Goal: Transaction & Acquisition: Book appointment/travel/reservation

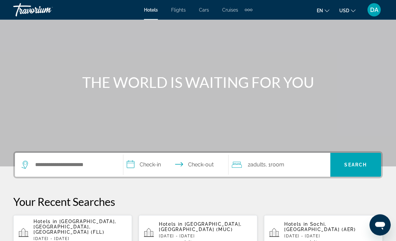
scroll to position [33, 0]
click at [66, 168] on input "Search hotel destination" at bounding box center [73, 165] width 79 height 10
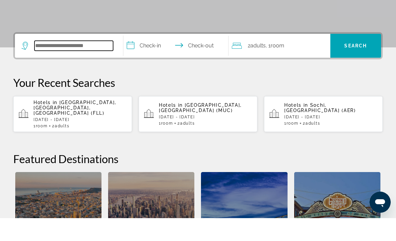
scroll to position [139, 0]
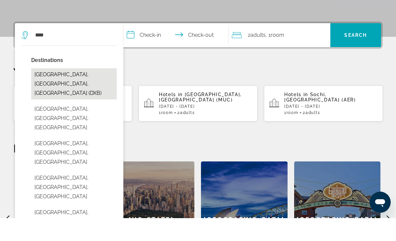
click at [93, 91] on button "[GEOGRAPHIC_DATA], [GEOGRAPHIC_DATA], [GEOGRAPHIC_DATA] (DXB)" at bounding box center [74, 106] width 86 height 31
type input "**********"
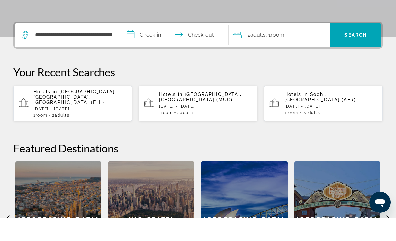
click at [154, 46] on input "**********" at bounding box center [177, 59] width 108 height 26
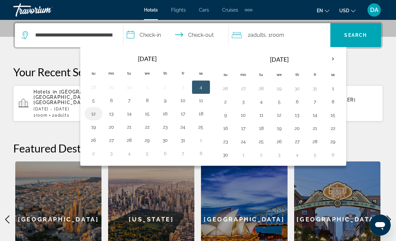
click at [93, 117] on button "12" at bounding box center [93, 113] width 11 height 9
click at [166, 115] on button "16" at bounding box center [165, 113] width 11 height 9
type input "**********"
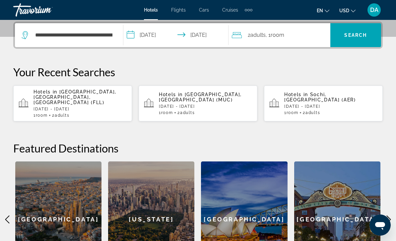
click at [273, 32] on span "Room" at bounding box center [278, 35] width 14 height 6
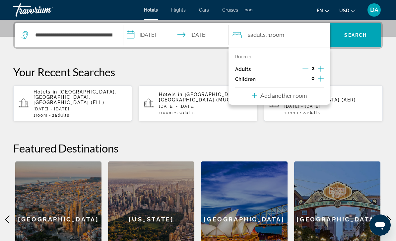
click at [314, 94] on div "Room 1 Adults 2 Children 0 Add another room" at bounding box center [280, 76] width 102 height 58
click at [314, 98] on div "Room 1 Adults 2 Children 0 Add another room" at bounding box center [280, 76] width 102 height 58
click at [304, 99] on button "Add another room" at bounding box center [279, 95] width 55 height 14
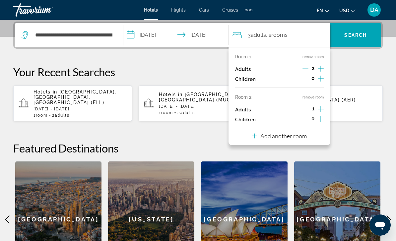
click at [302, 136] on p "Add another room" at bounding box center [283, 135] width 46 height 7
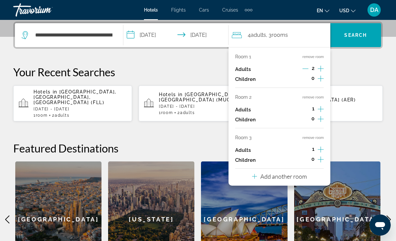
click at [301, 173] on p "Add another room" at bounding box center [283, 176] width 46 height 7
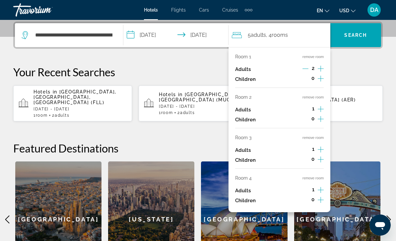
click at [323, 176] on button "remove room" at bounding box center [313, 178] width 21 height 4
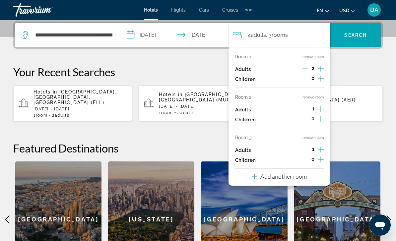
click at [319, 136] on button "remove room" at bounding box center [313, 138] width 21 height 4
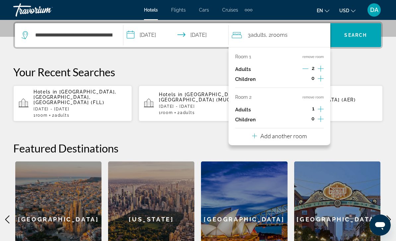
click at [319, 97] on button "remove room" at bounding box center [313, 97] width 21 height 4
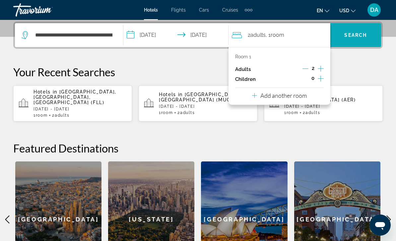
click at [367, 39] on span "Search" at bounding box center [355, 35] width 51 height 16
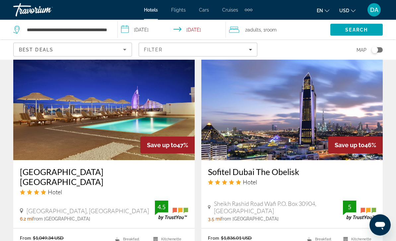
scroll to position [1266, 0]
click at [249, 56] on span "Filters" at bounding box center [198, 50] width 118 height 16
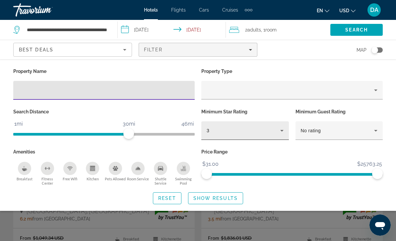
click at [283, 133] on icon "Hotel Filters" at bounding box center [282, 131] width 8 height 8
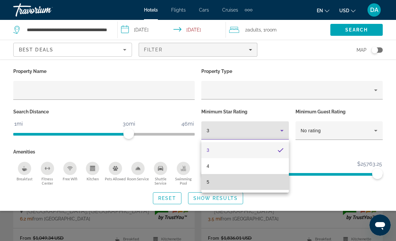
click at [270, 183] on mat-option "5" at bounding box center [245, 182] width 88 height 16
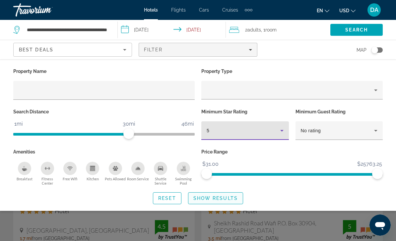
click at [242, 198] on span "Search widget" at bounding box center [215, 198] width 54 height 16
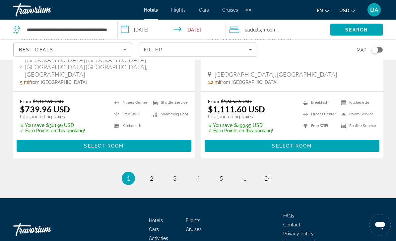
scroll to position [1398, 0]
click at [151, 175] on span "2" at bounding box center [151, 178] width 3 height 7
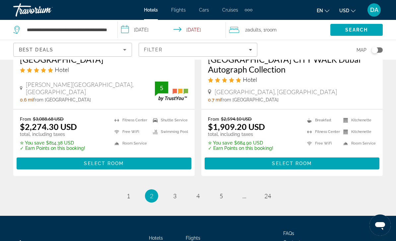
scroll to position [1409, 0]
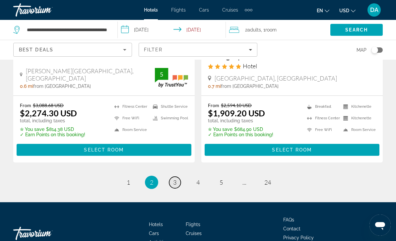
click at [172, 177] on link "page 3" at bounding box center [175, 183] width 12 height 12
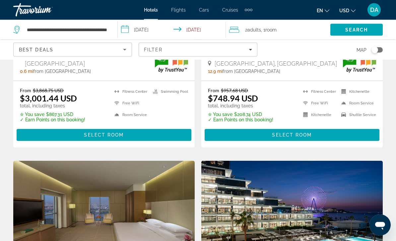
scroll to position [1158, 0]
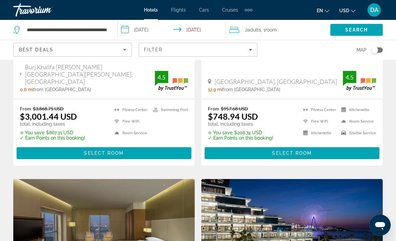
click at [181, 12] on span "Flights" at bounding box center [178, 9] width 15 height 5
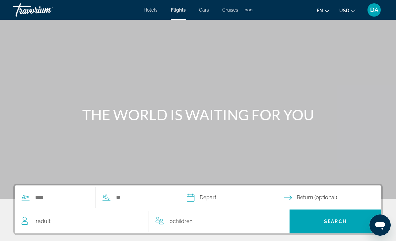
click at [208, 11] on span "Cars" at bounding box center [204, 9] width 10 height 5
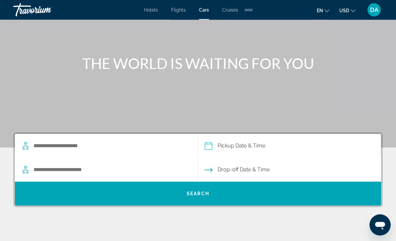
scroll to position [51, 0]
click at [234, 11] on span "Cruises" at bounding box center [230, 9] width 16 height 5
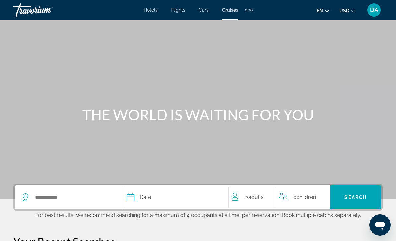
click at [252, 10] on div "Extra navigation items" at bounding box center [251, 10] width 2 height 2
click at [243, 24] on span "Activities" at bounding box center [237, 22] width 19 height 5
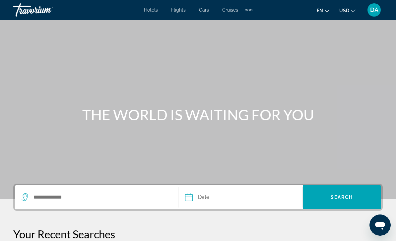
click at [151, 9] on span "Hotels" at bounding box center [151, 9] width 14 height 5
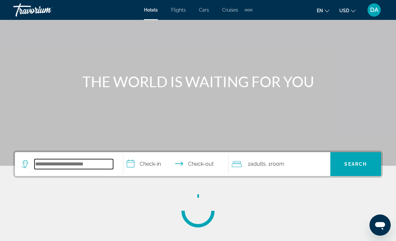
click at [87, 169] on input "Search hotel destination" at bounding box center [73, 164] width 79 height 10
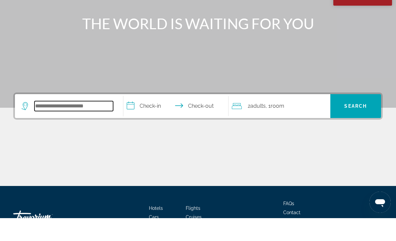
scroll to position [73, 0]
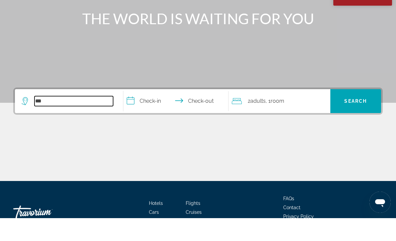
type input "****"
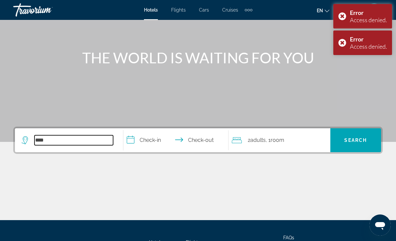
scroll to position [0, 0]
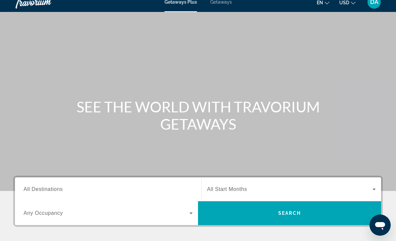
scroll to position [39, 0]
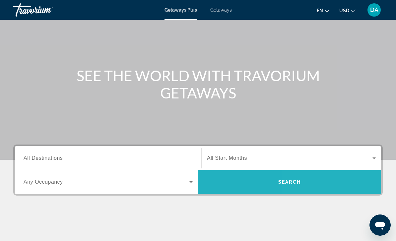
click at [331, 184] on span "Search" at bounding box center [289, 182] width 183 height 16
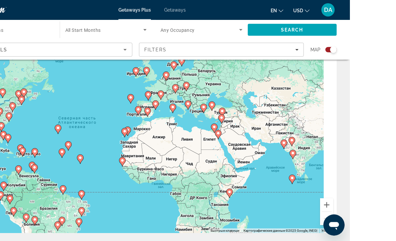
scroll to position [36, 0]
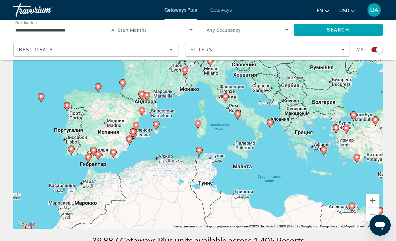
click at [245, 118] on div "Чтобы активировать перетаскивание с помощью клавиатуры, нажмите Alt + Ввод. Пос…" at bounding box center [198, 129] width 370 height 199
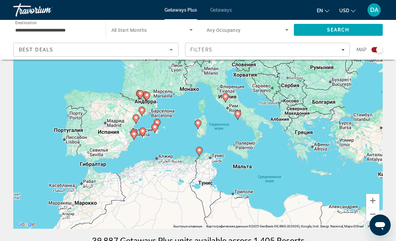
type input "**********"
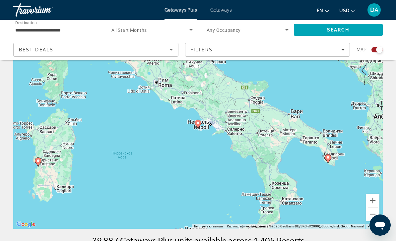
click at [201, 125] on gmp-advanced-marker "Main content" at bounding box center [198, 124] width 7 height 10
click at [201, 120] on gmp-advanced-marker "Main content" at bounding box center [198, 124] width 7 height 10
click at [201, 123] on icon "Main content" at bounding box center [198, 124] width 6 height 9
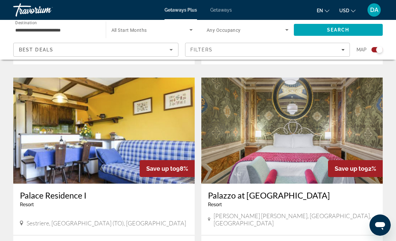
scroll to position [681, 0]
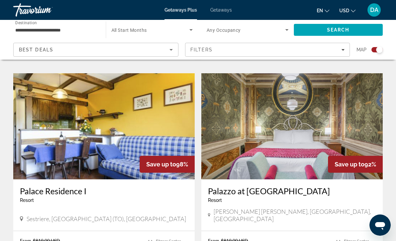
click at [360, 120] on img "Main content" at bounding box center [291, 126] width 181 height 106
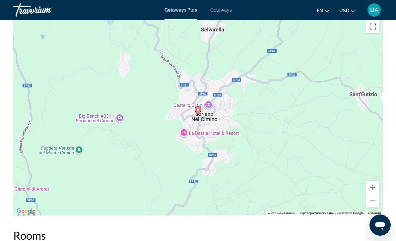
scroll to position [1014, 0]
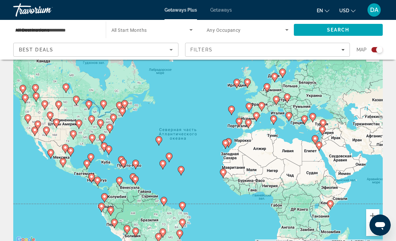
scroll to position [24, 0]
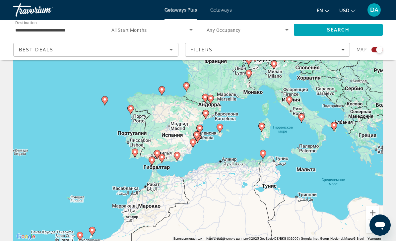
type input "**********"
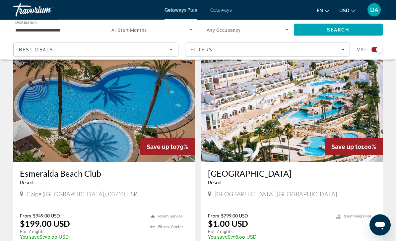
scroll to position [211, 0]
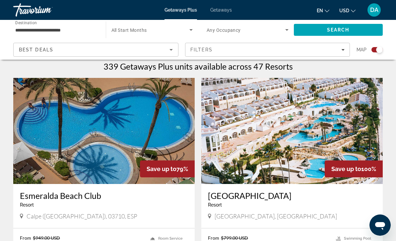
click at [150, 139] on img "Main content" at bounding box center [103, 131] width 181 height 106
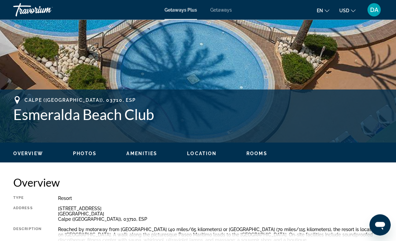
scroll to position [192, 0]
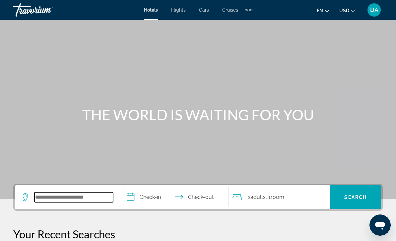
click at [99, 197] on input "Search hotel destination" at bounding box center [73, 197] width 79 height 10
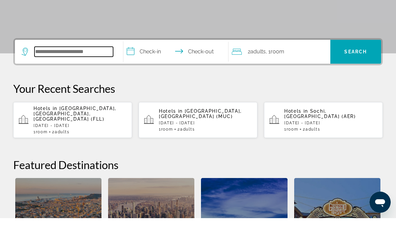
scroll to position [139, 0]
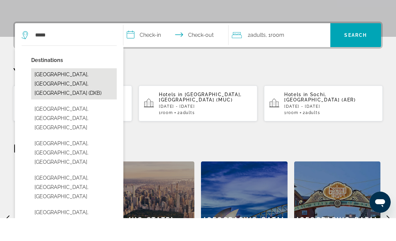
click at [84, 91] on button "[GEOGRAPHIC_DATA], [GEOGRAPHIC_DATA], [GEOGRAPHIC_DATA] (DXB)" at bounding box center [74, 106] width 86 height 31
type input "**********"
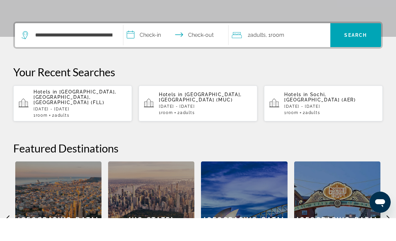
click at [163, 46] on input "**********" at bounding box center [177, 59] width 108 height 26
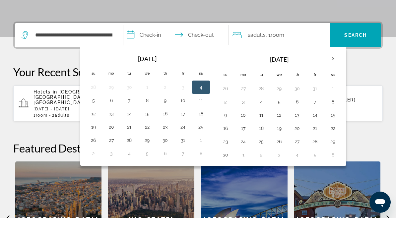
scroll to position [162, 0]
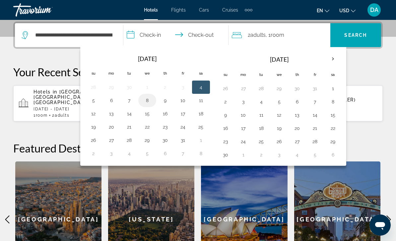
click at [152, 99] on button "8" at bounding box center [147, 100] width 11 height 9
click at [149, 118] on button "15" at bounding box center [147, 113] width 11 height 9
type input "**********"
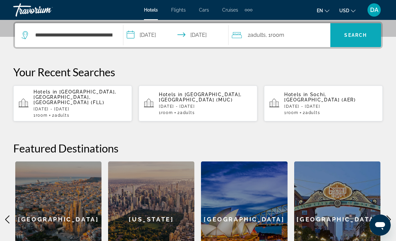
click at [358, 39] on span "Search" at bounding box center [355, 35] width 51 height 16
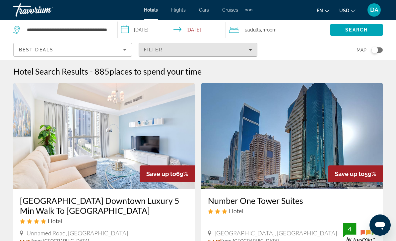
click at [180, 69] on span "places to spend your time" at bounding box center [155, 71] width 92 height 10
click at [212, 74] on div "Hotel Search Results - 885 places to spend your time" at bounding box center [198, 71] width 370 height 10
click at [250, 72] on div "Hotel Search Results - 885 places to spend your time" at bounding box center [198, 71] width 370 height 10
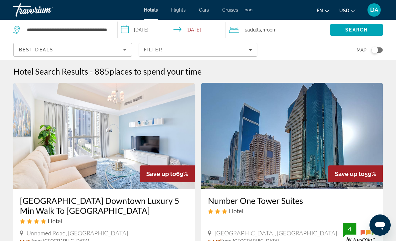
click at [301, 73] on div "Hotel Search Results - 885 places to spend your time" at bounding box center [198, 71] width 370 height 10
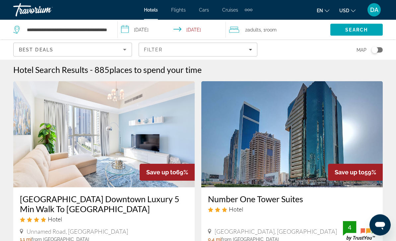
scroll to position [2, 0]
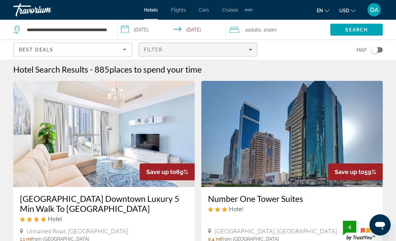
click at [248, 53] on span "Filters" at bounding box center [198, 50] width 118 height 16
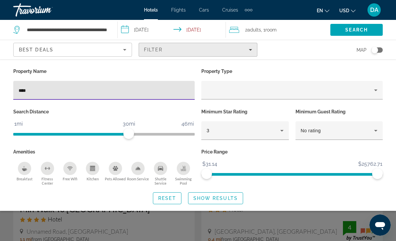
type input "*****"
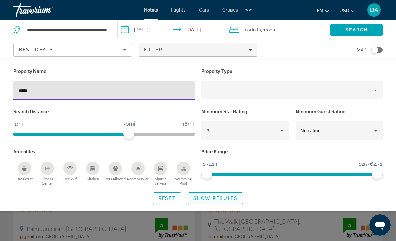
click at [230, 201] on span "Show Results" at bounding box center [215, 198] width 44 height 5
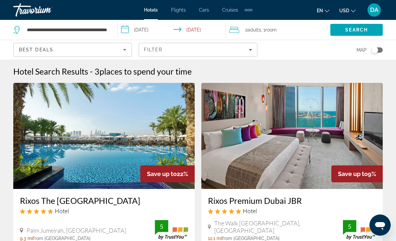
click at [242, 47] on div "Filter" at bounding box center [198, 49] width 108 height 5
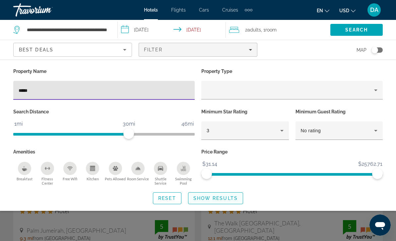
click at [240, 198] on span "Search widget" at bounding box center [215, 198] width 54 height 16
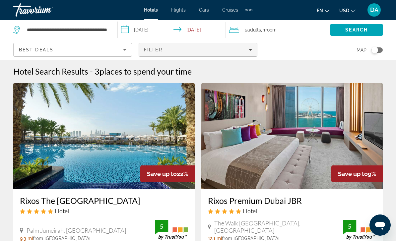
click at [246, 48] on div "Filter" at bounding box center [198, 49] width 108 height 5
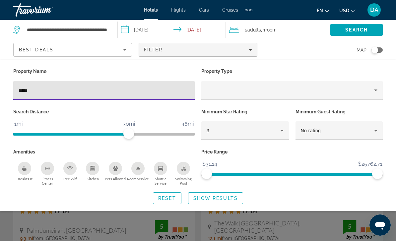
click at [132, 93] on input "*****" at bounding box center [104, 91] width 171 height 8
type input "*"
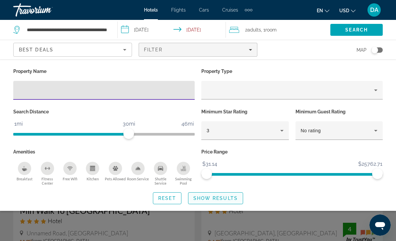
click at [227, 199] on span "Show Results" at bounding box center [215, 198] width 44 height 5
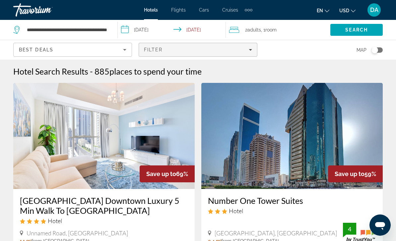
click at [184, 49] on div "Filter" at bounding box center [198, 49] width 108 height 5
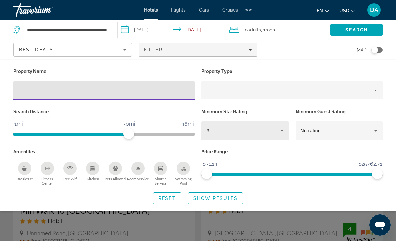
click at [242, 128] on div "3" at bounding box center [244, 131] width 74 height 8
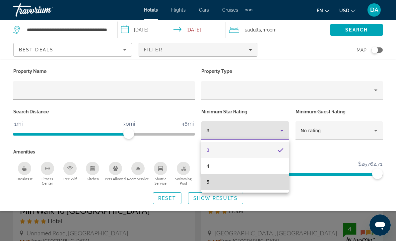
click at [241, 184] on mat-option "5" at bounding box center [245, 182] width 88 height 16
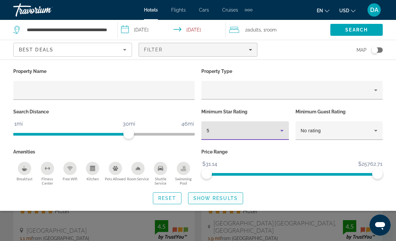
click at [226, 199] on span "Show Results" at bounding box center [215, 198] width 44 height 5
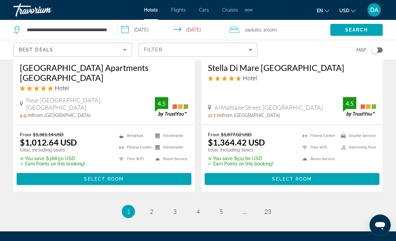
scroll to position [1378, 0]
click at [154, 206] on link "page 2" at bounding box center [152, 212] width 12 height 12
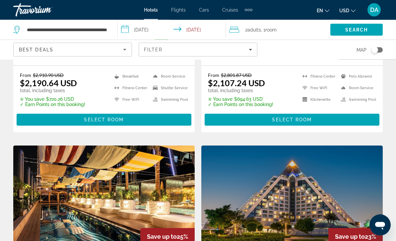
scroll to position [384, 0]
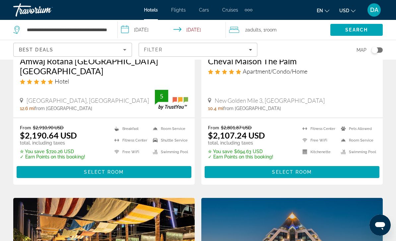
click at [151, 31] on input "**********" at bounding box center [173, 31] width 110 height 22
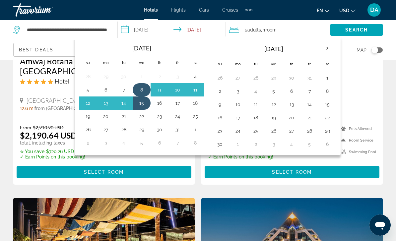
click at [141, 87] on button "8" at bounding box center [141, 89] width 11 height 9
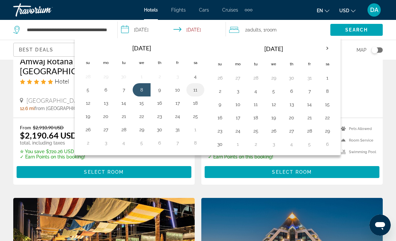
click at [195, 92] on button "11" at bounding box center [195, 89] width 11 height 9
type input "**********"
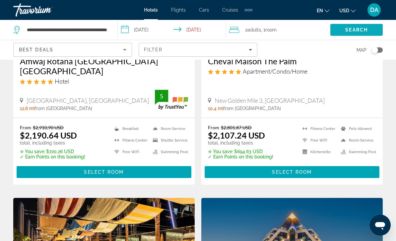
click at [357, 33] on span "Search" at bounding box center [356, 29] width 23 height 5
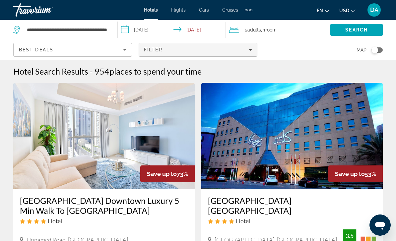
click at [238, 46] on span "Filters" at bounding box center [198, 50] width 118 height 16
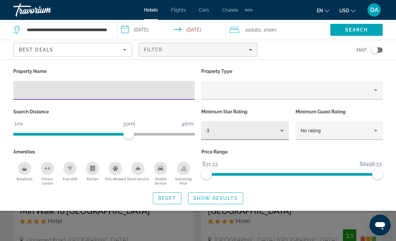
click at [255, 139] on div "3" at bounding box center [245, 130] width 77 height 19
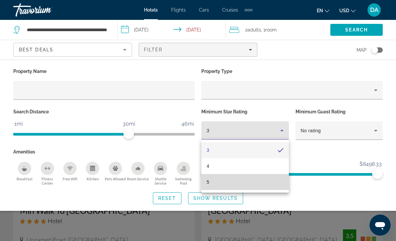
click at [245, 185] on mat-option "5" at bounding box center [245, 182] width 88 height 16
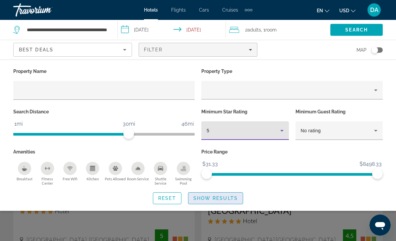
click at [230, 197] on span "Show Results" at bounding box center [215, 198] width 44 height 5
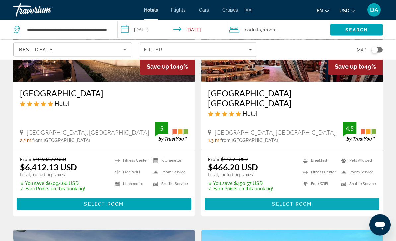
click at [339, 196] on span "Main content" at bounding box center [292, 204] width 175 height 16
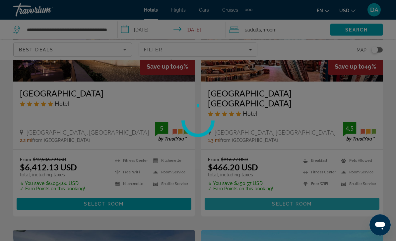
scroll to position [107, 0]
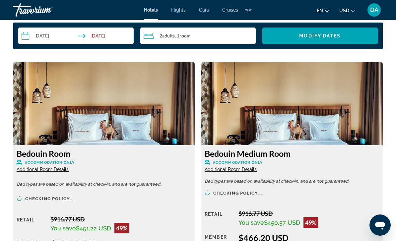
scroll to position [993, 0]
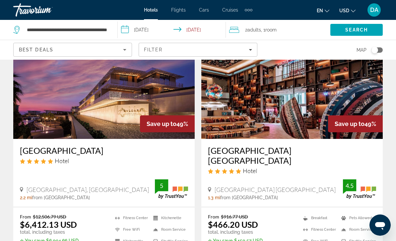
scroll to position [43, 0]
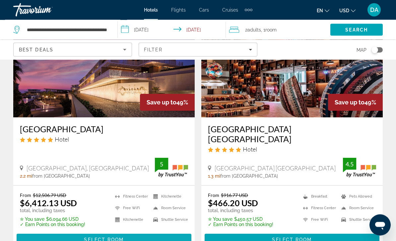
click at [141, 234] on span "Main content" at bounding box center [104, 240] width 175 height 16
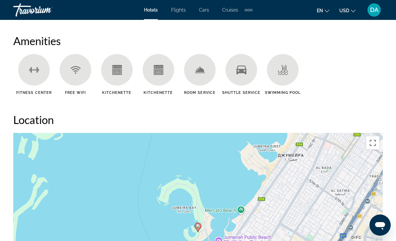
scroll to position [644, 0]
